Goal: Obtain resource: Download file/media

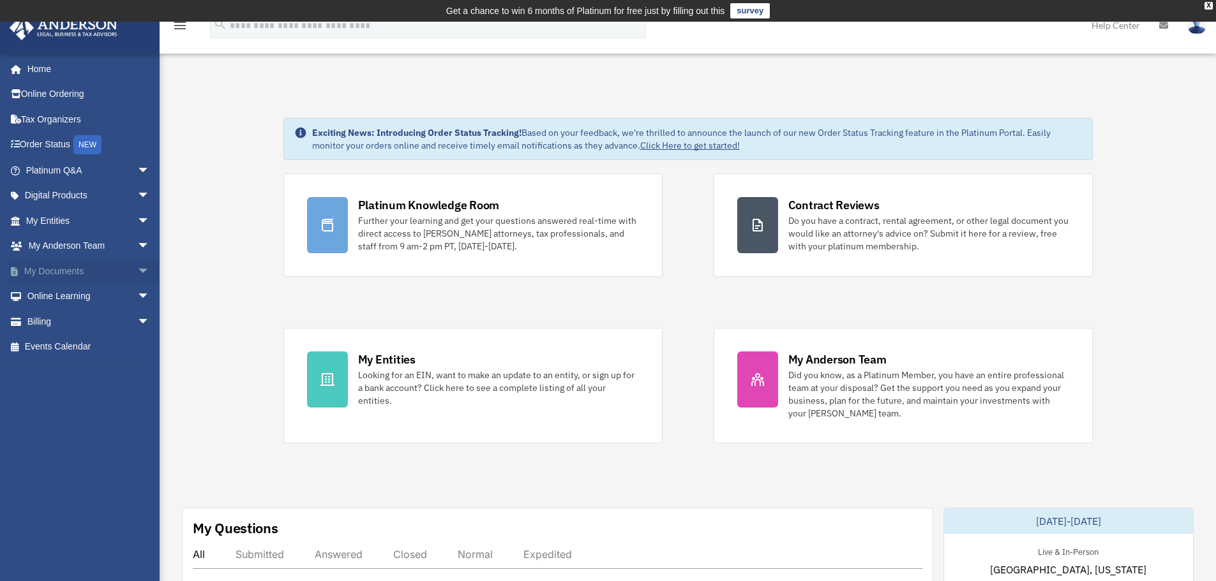
click at [137, 274] on span "arrow_drop_down" at bounding box center [150, 271] width 26 height 26
click at [57, 295] on link "Box" at bounding box center [93, 297] width 151 height 26
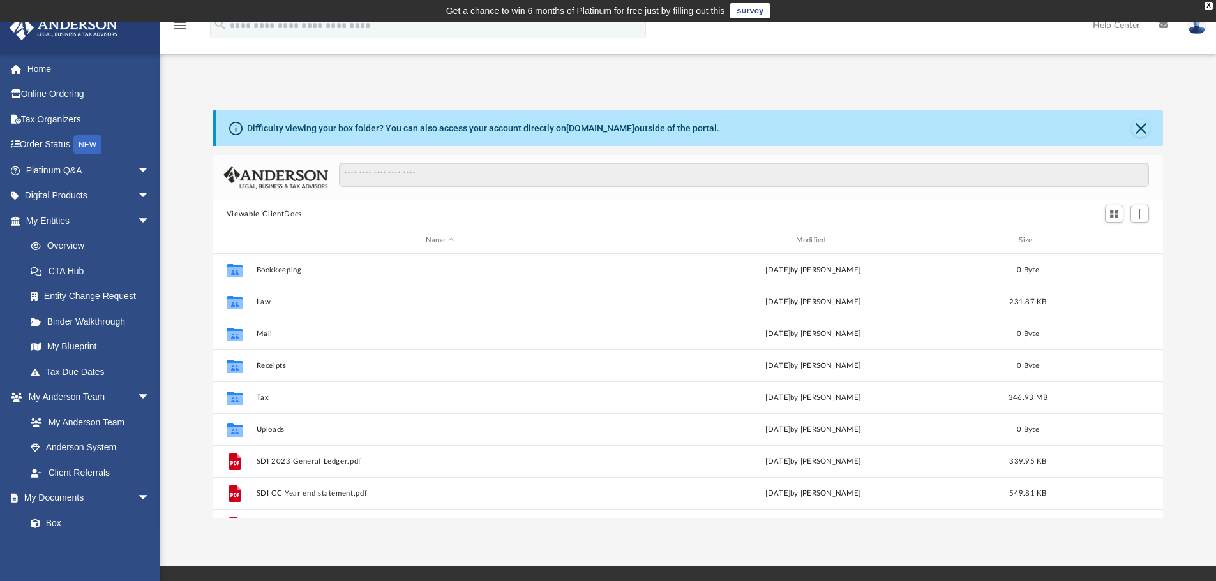
scroll to position [281, 941]
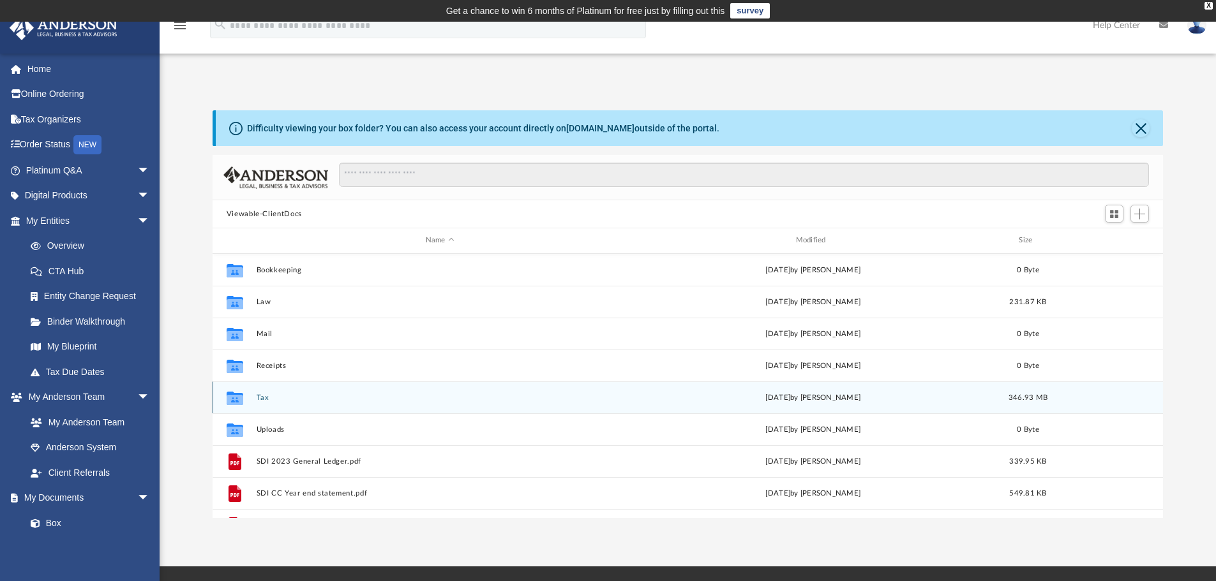
click at [262, 389] on div "Collaborated Folder Tax [DATE] by [PERSON_NAME] 346.93 MB" at bounding box center [688, 398] width 951 height 32
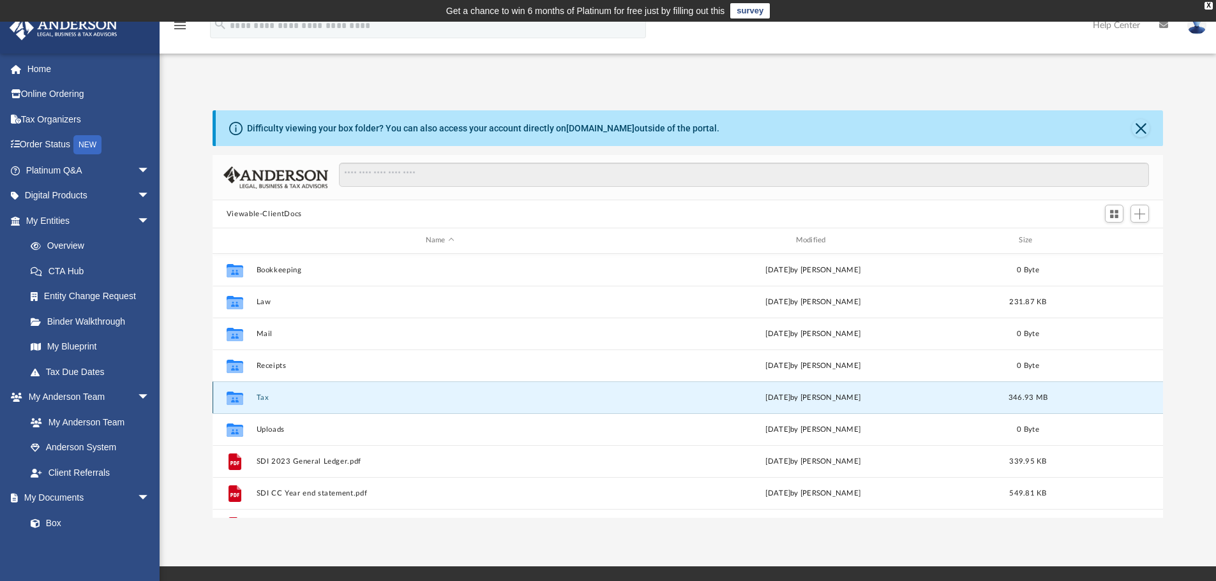
click at [257, 397] on button "Tax" at bounding box center [440, 398] width 368 height 8
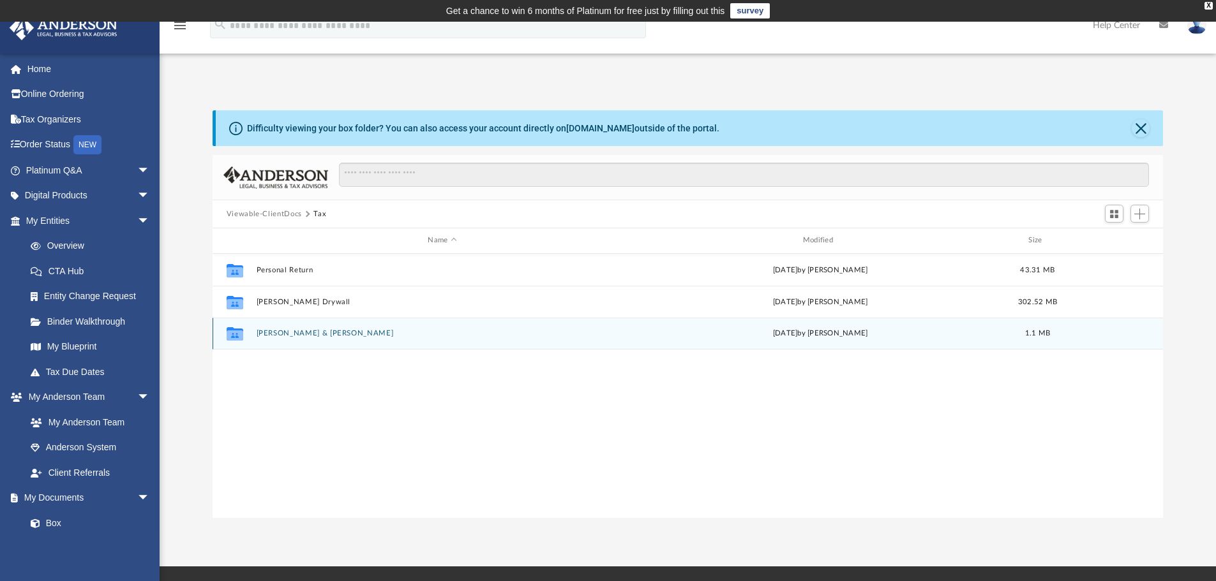
click at [294, 335] on button "[PERSON_NAME] & [PERSON_NAME]" at bounding box center [442, 333] width 372 height 8
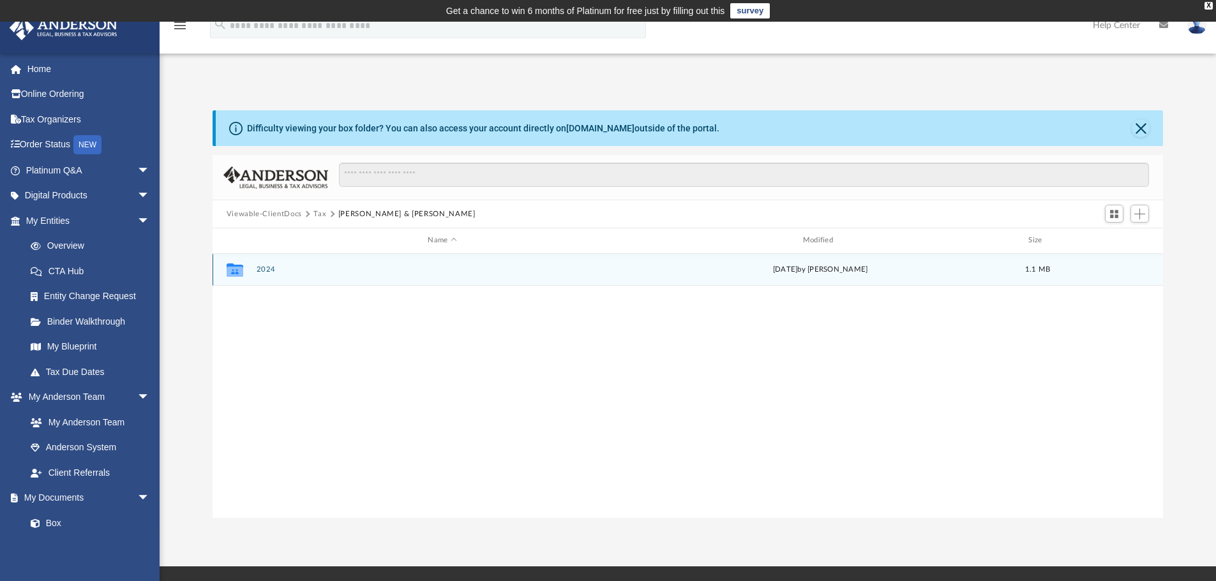
click at [264, 269] on button "2024" at bounding box center [442, 269] width 372 height 8
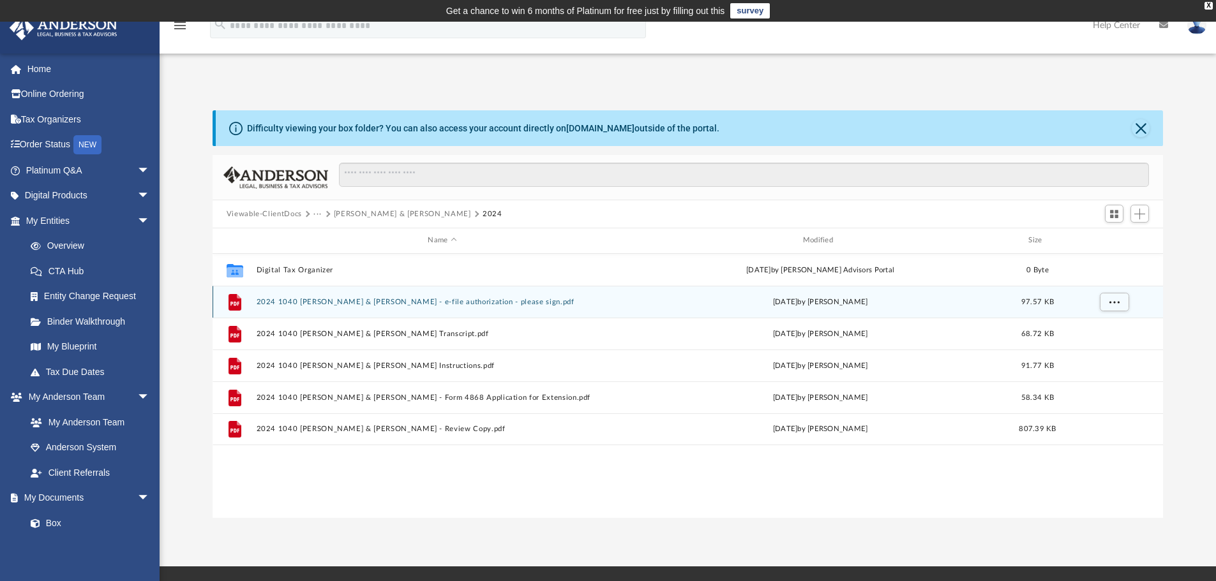
click at [373, 294] on div "File 2024 1040 [PERSON_NAME] & [PERSON_NAME] - e-file authorization - please si…" at bounding box center [688, 302] width 951 height 32
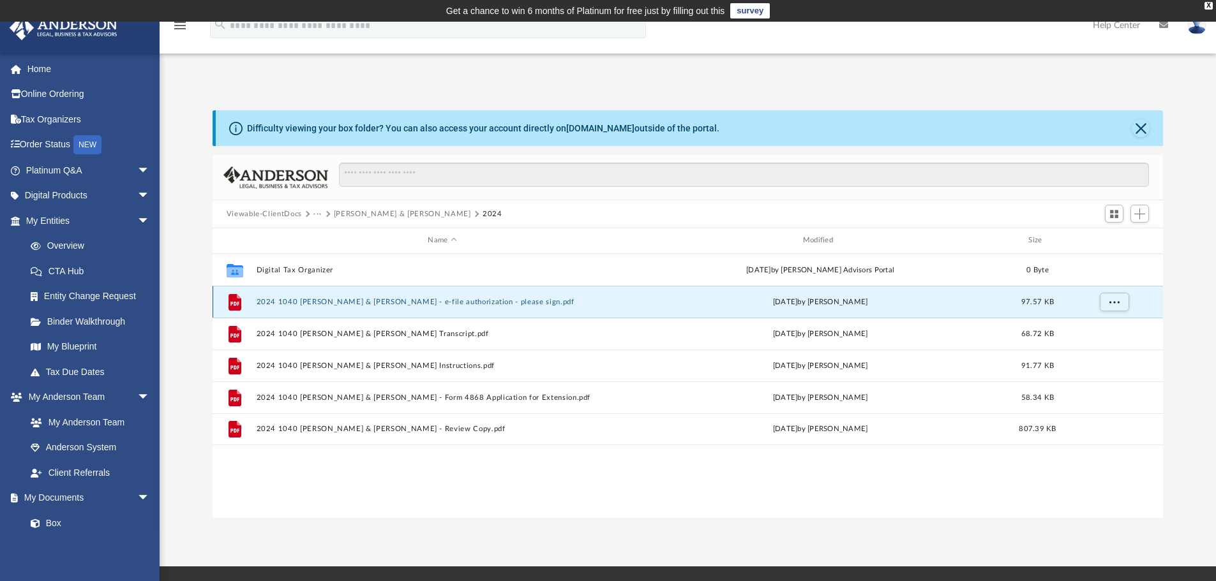
click at [371, 301] on button "2024 1040 [PERSON_NAME] & [PERSON_NAME] - e-file authorization - please sign.pdf" at bounding box center [442, 302] width 372 height 8
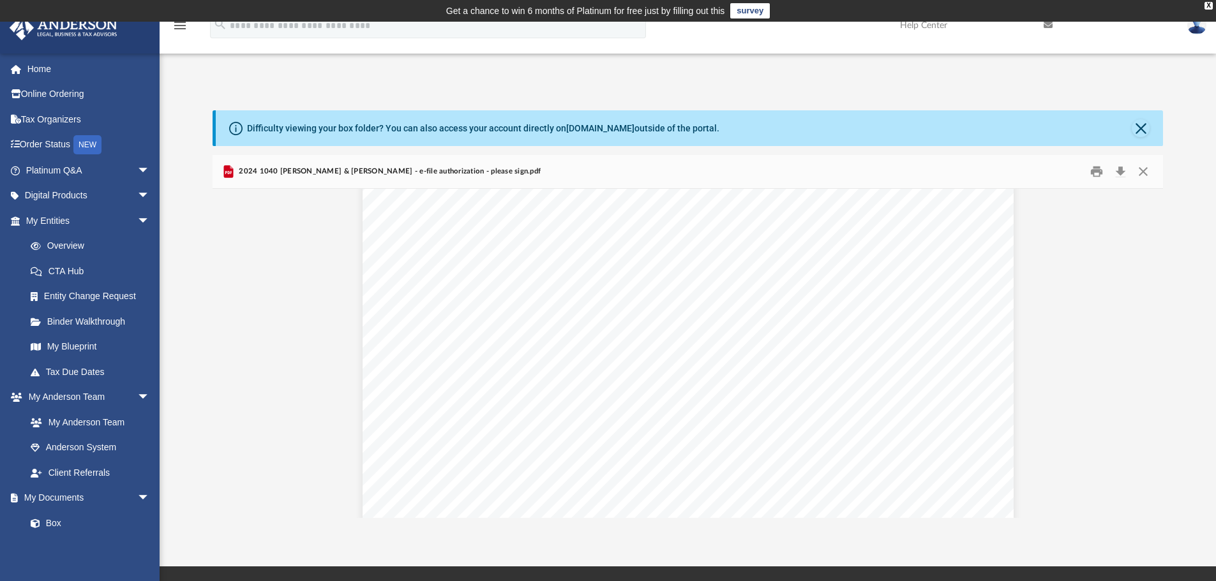
scroll to position [0, 0]
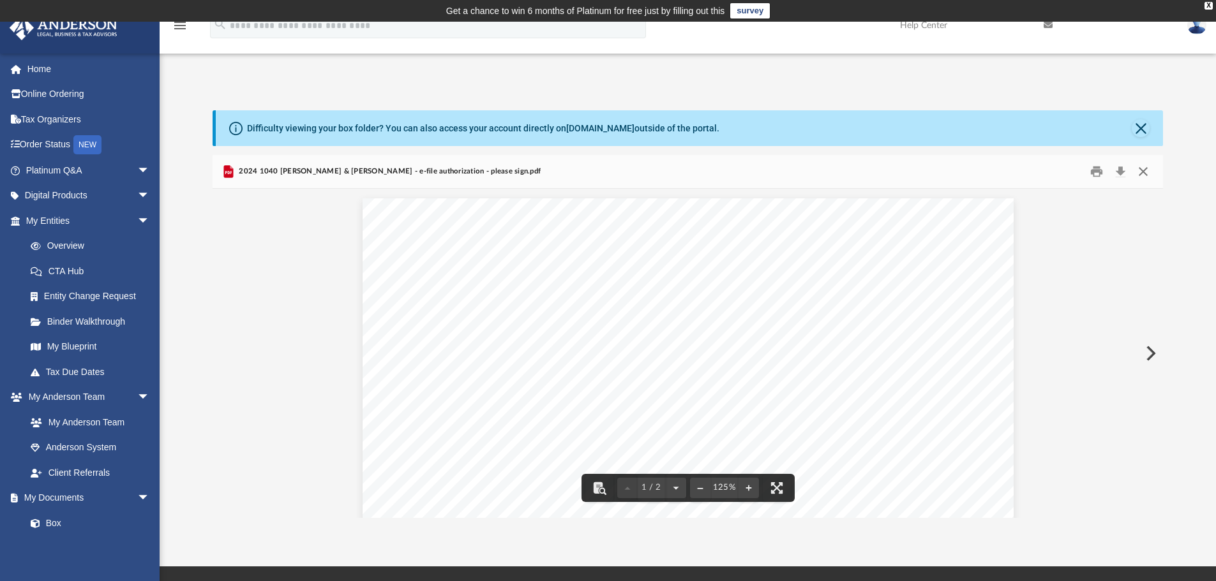
click at [1139, 177] on button "Close" at bounding box center [1143, 172] width 23 height 20
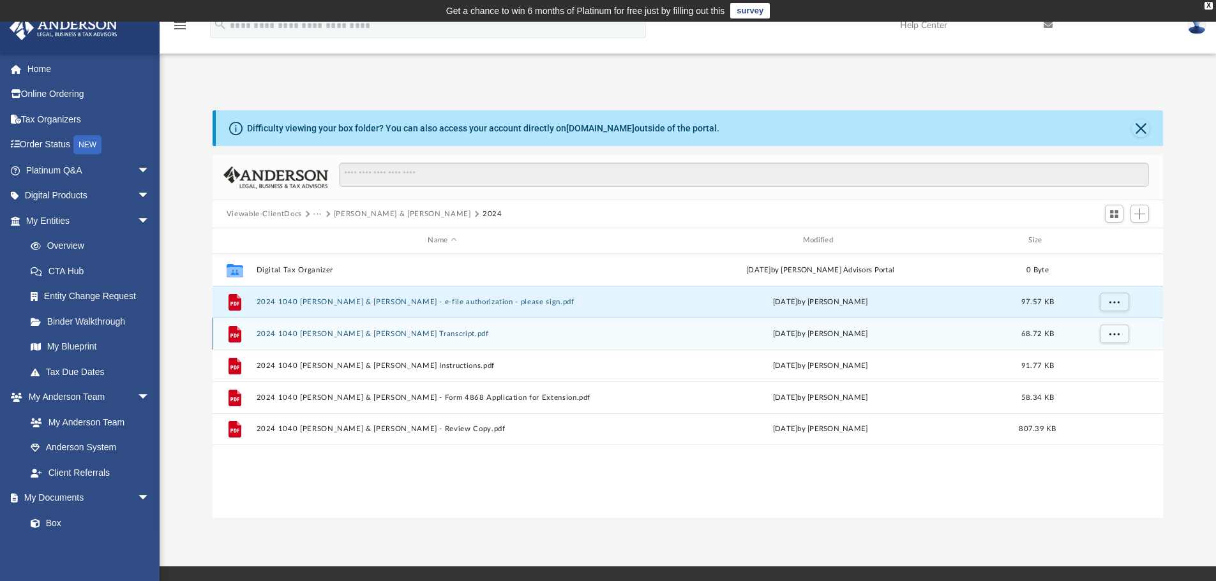
click at [413, 335] on button "2024 1040 [PERSON_NAME] & [PERSON_NAME] Transcript.pdf" at bounding box center [442, 334] width 372 height 8
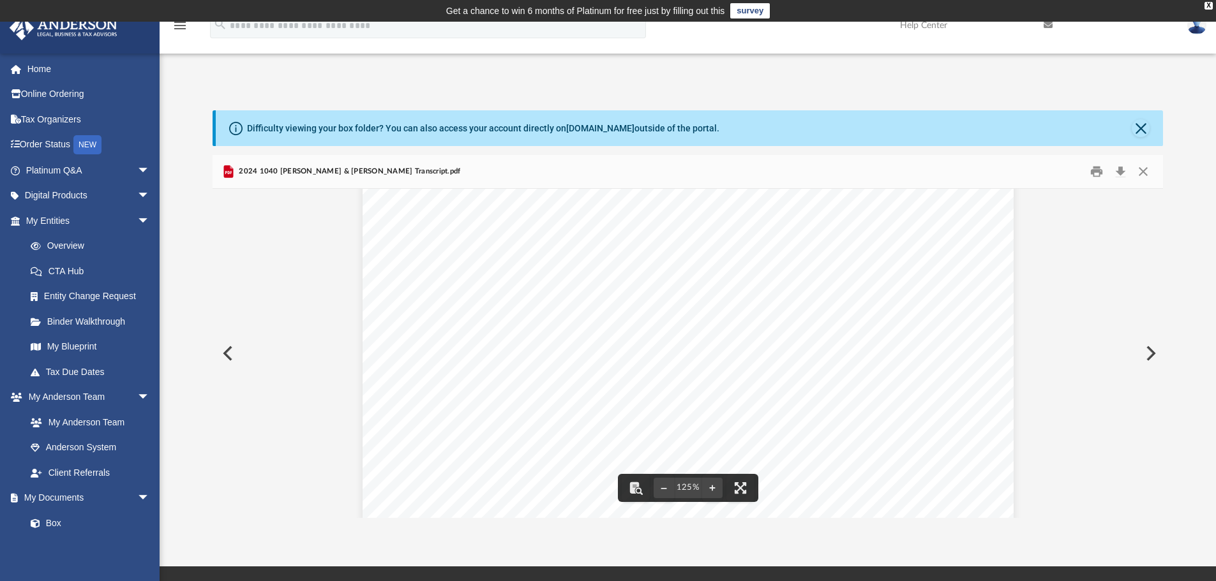
scroll to position [532, 0]
click at [1136, 167] on button "Close" at bounding box center [1143, 172] width 23 height 20
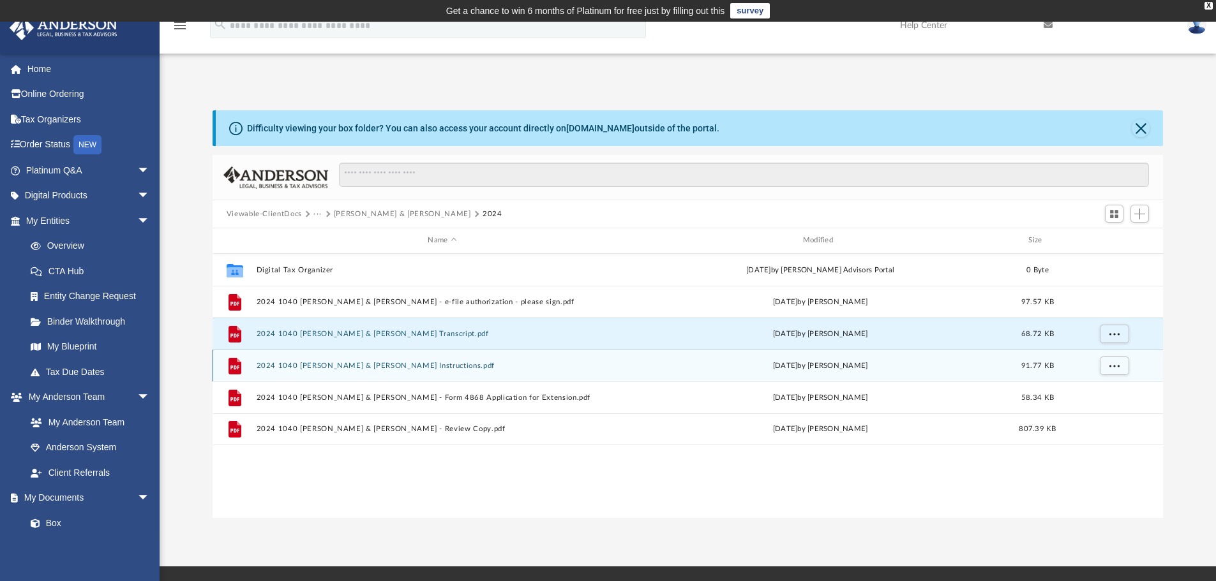
click at [433, 365] on button "2024 1040 [PERSON_NAME] & [PERSON_NAME] Instructions.pdf" at bounding box center [442, 366] width 372 height 8
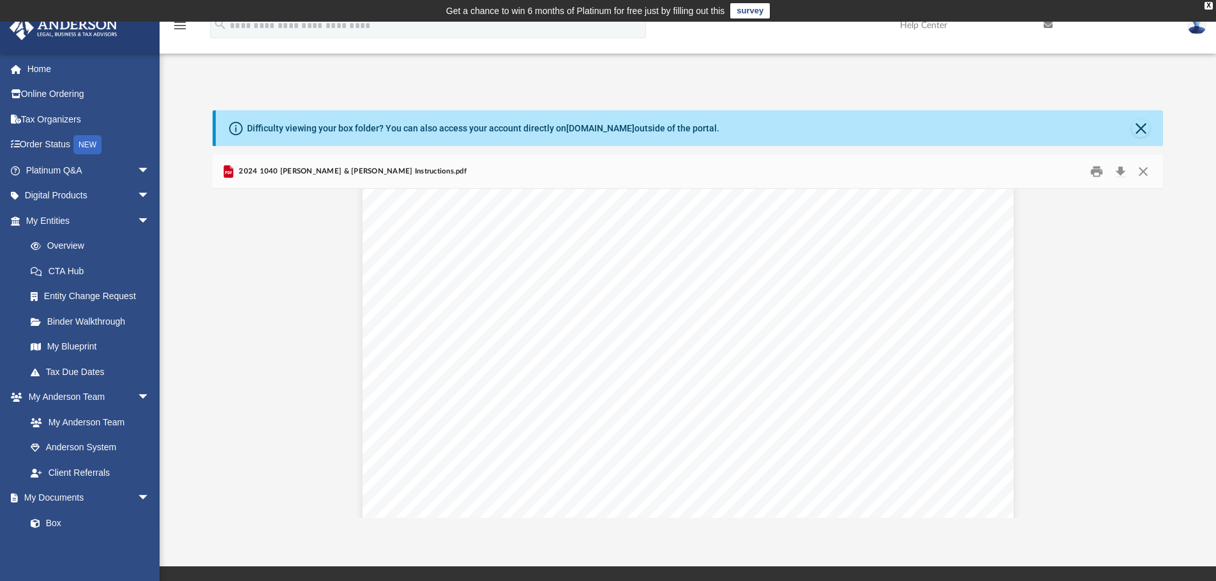
scroll to position [0, 0]
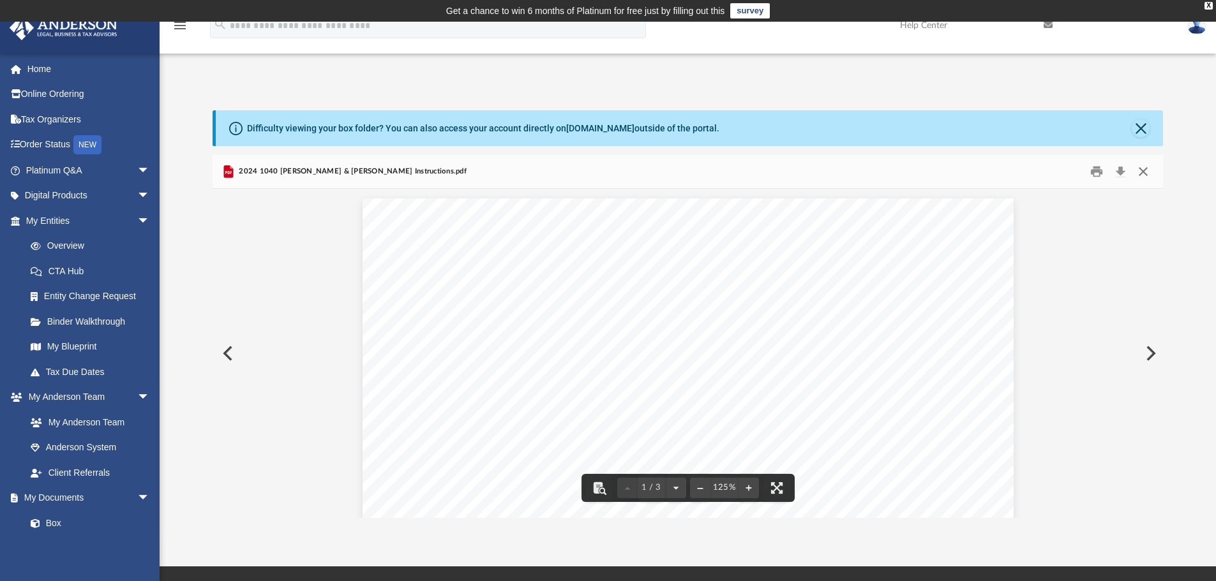
click at [1142, 169] on button "Close" at bounding box center [1143, 172] width 23 height 20
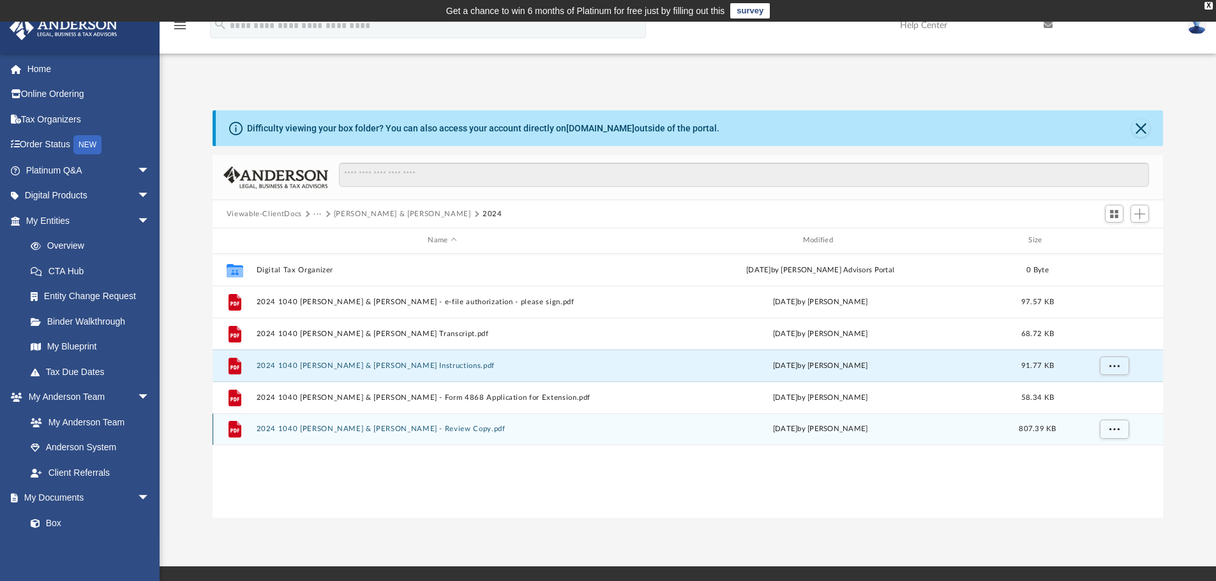
click at [402, 427] on button "2024 1040 [PERSON_NAME] & [PERSON_NAME] - Review Copy.pdf" at bounding box center [442, 429] width 372 height 8
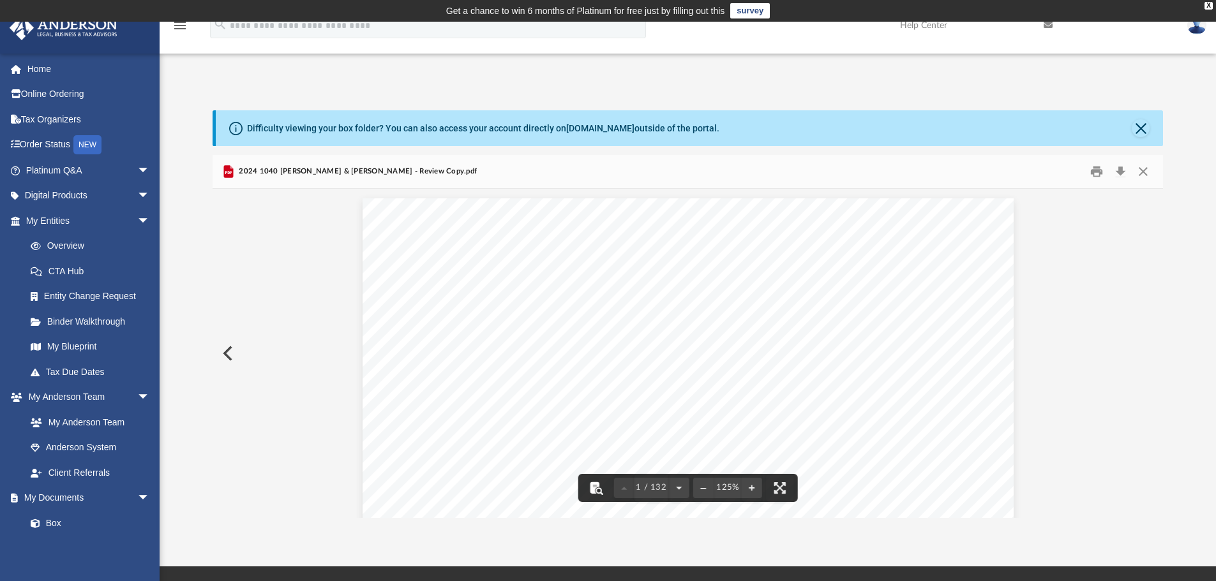
click at [599, 489] on button "File preview" at bounding box center [595, 488] width 28 height 28
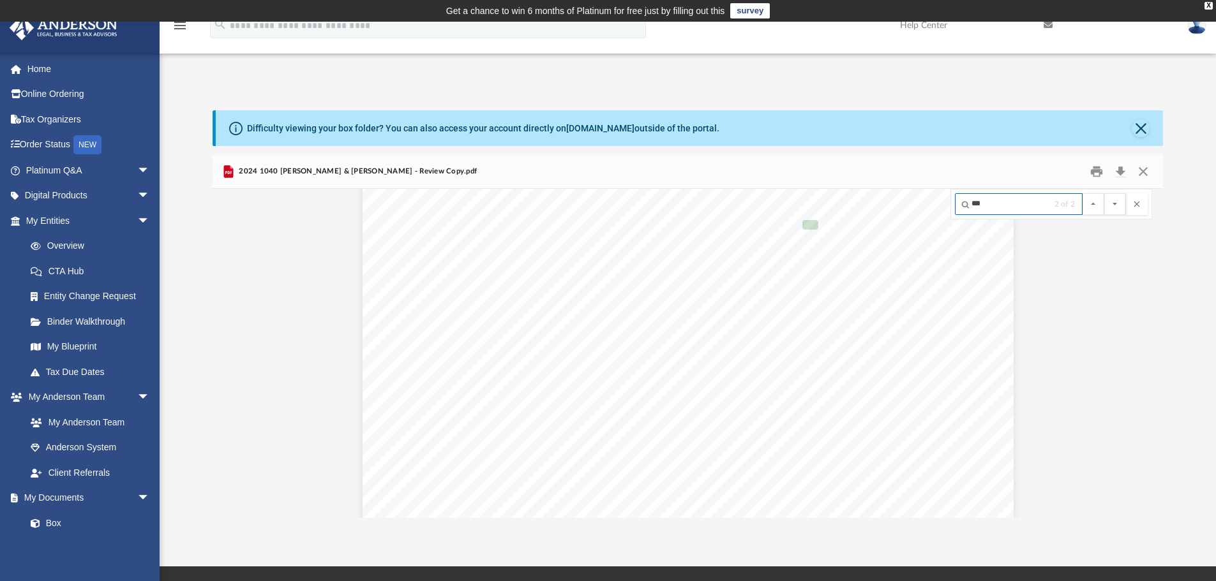
scroll to position [71015, 0]
type input "****"
click at [1104, 193] on button "File preview" at bounding box center [1115, 204] width 22 height 22
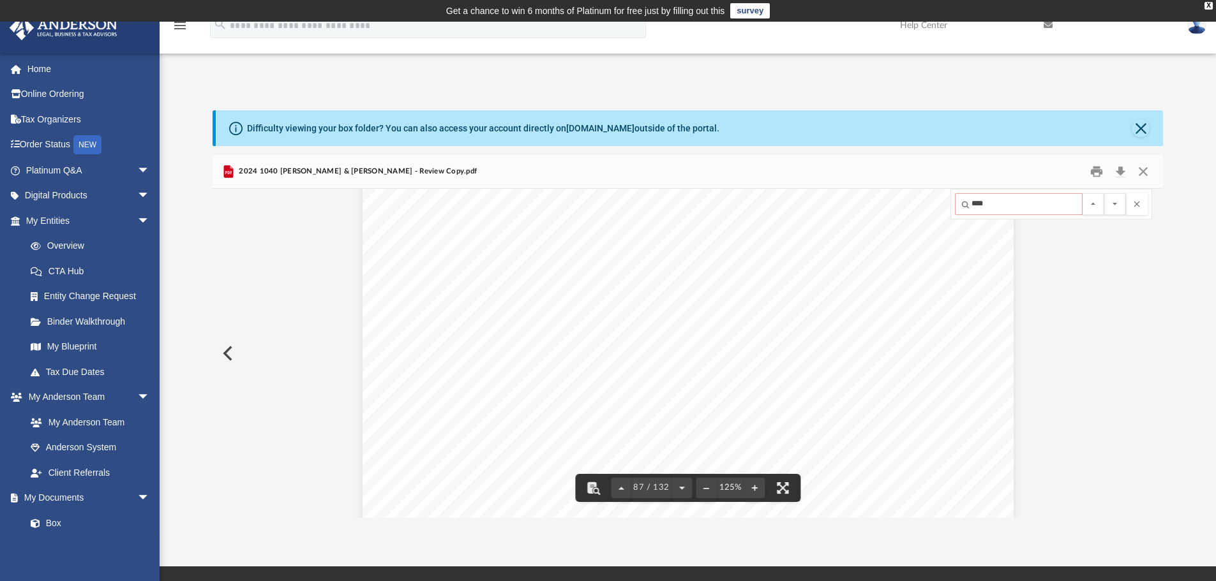
click at [1033, 199] on input "****" at bounding box center [1019, 204] width 128 height 22
type input "*"
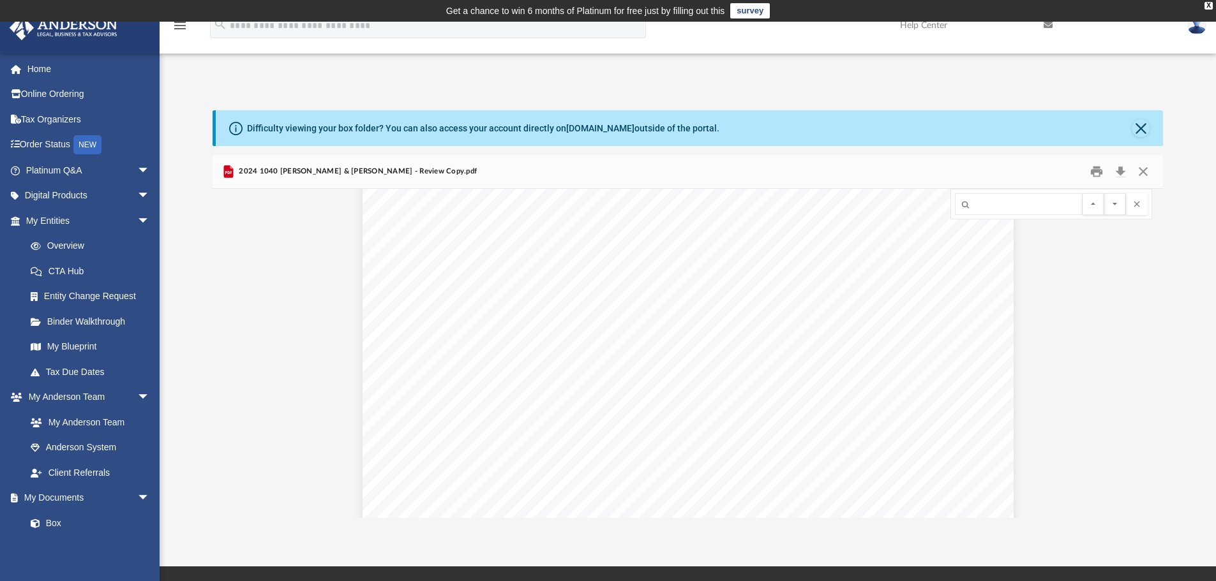
scroll to position [48100, 0]
drag, startPoint x: 1103, startPoint y: 489, endPoint x: 1095, endPoint y: 516, distance: 27.9
